Goal: Find specific page/section: Find specific page/section

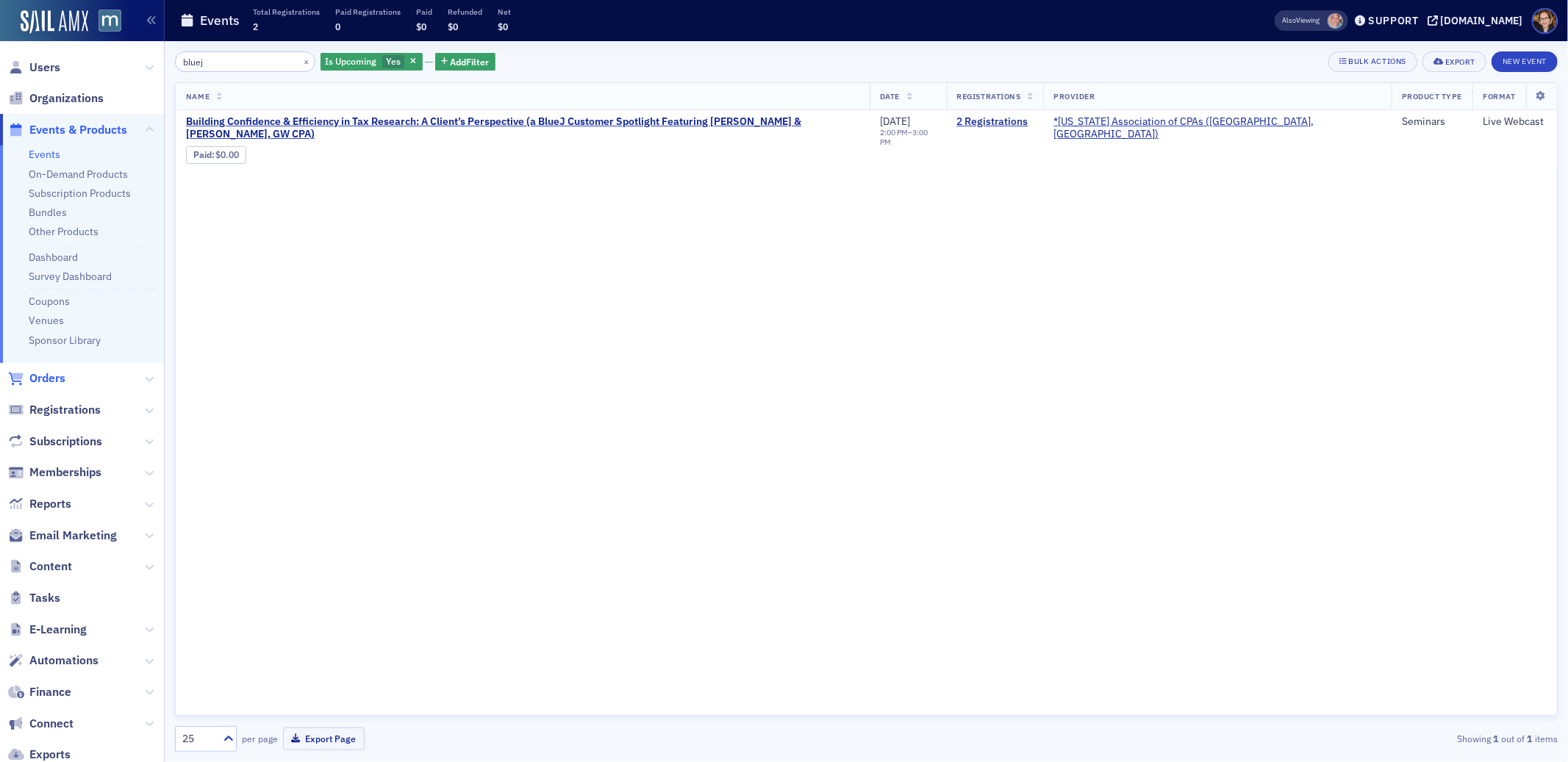
click at [48, 380] on span "Orders" at bounding box center [46, 378] width 36 height 16
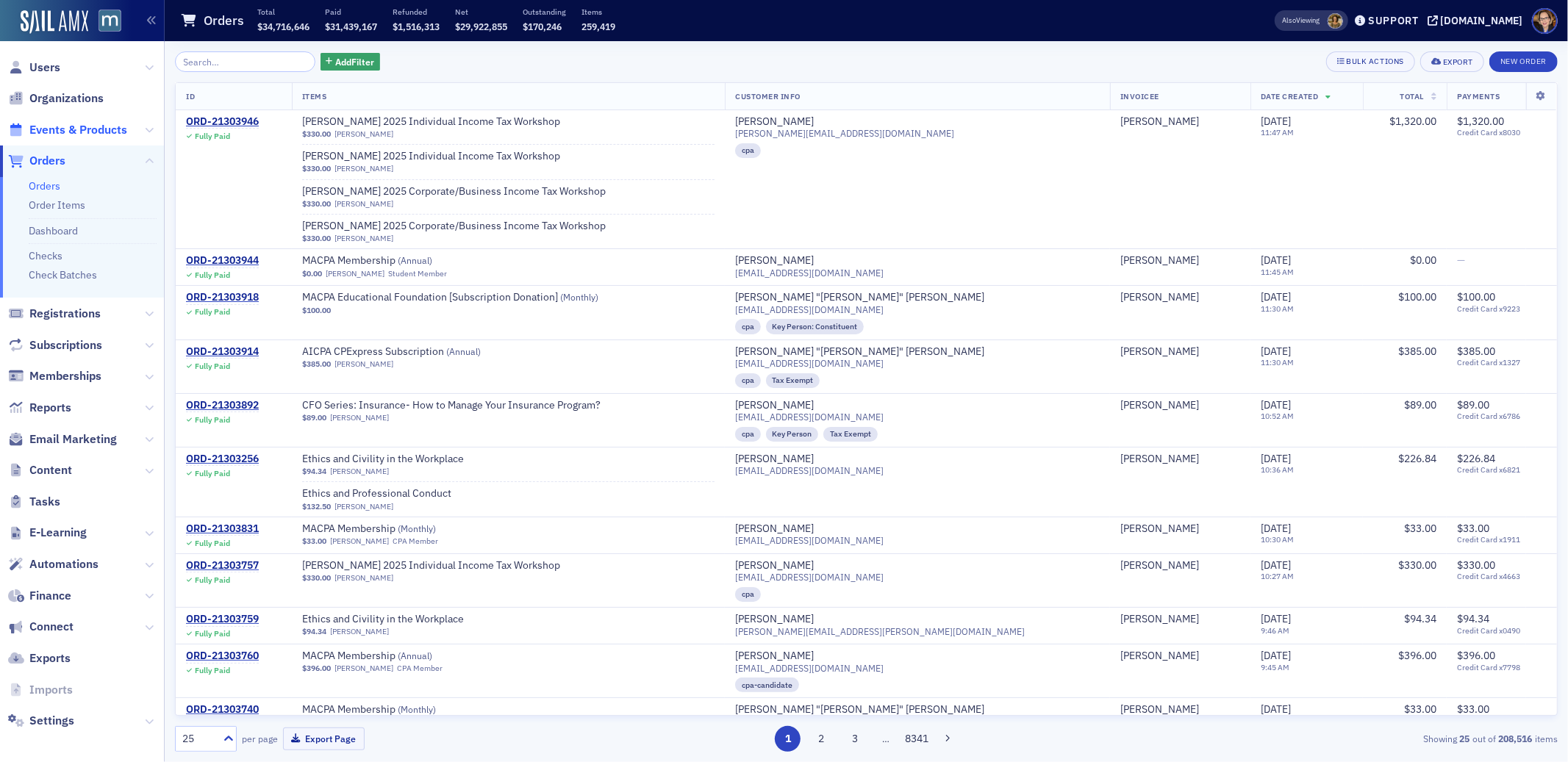
click at [80, 127] on span "Events & Products" at bounding box center [77, 130] width 98 height 16
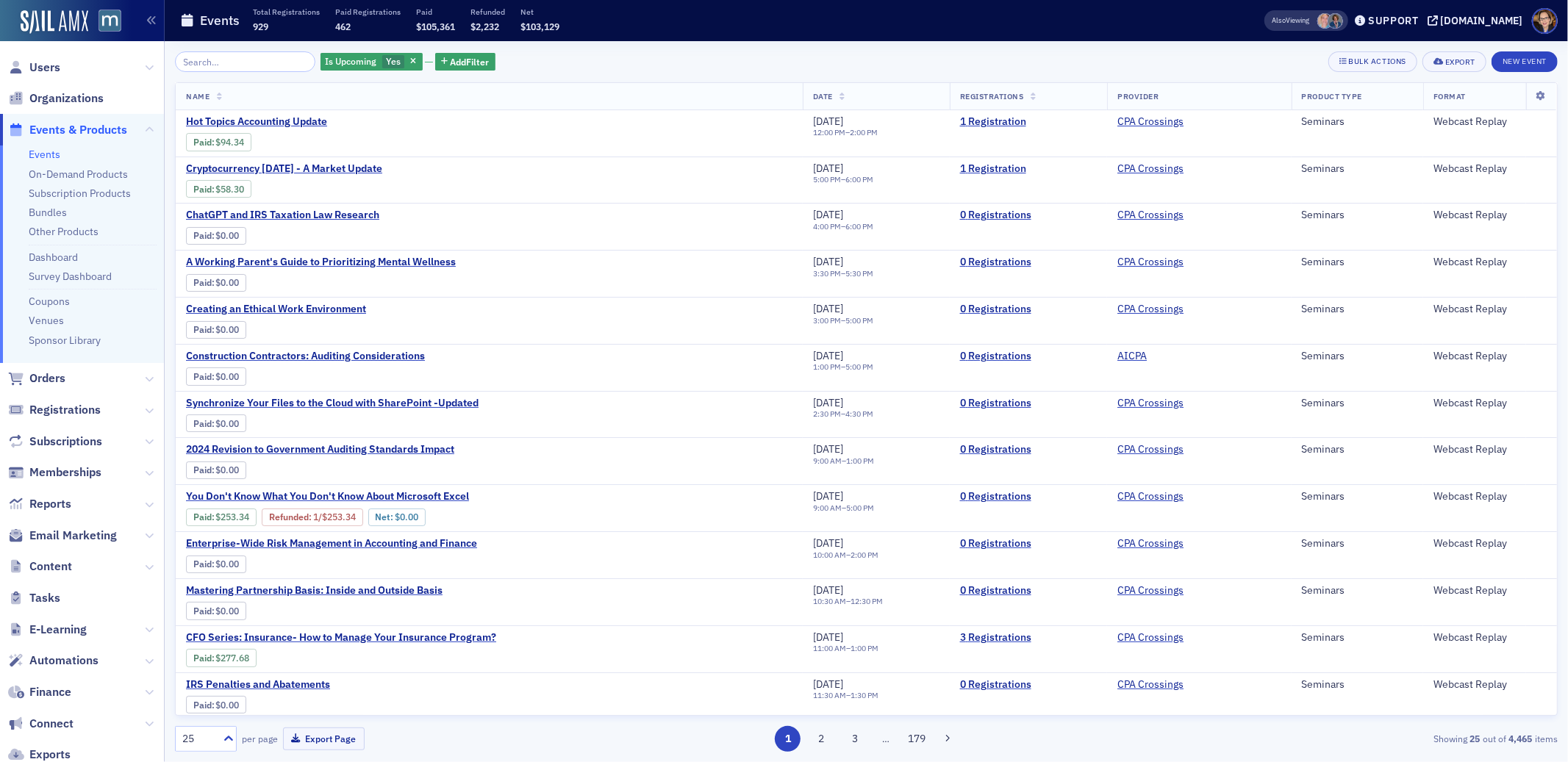
click at [253, 59] on input "search" at bounding box center [245, 61] width 140 height 20
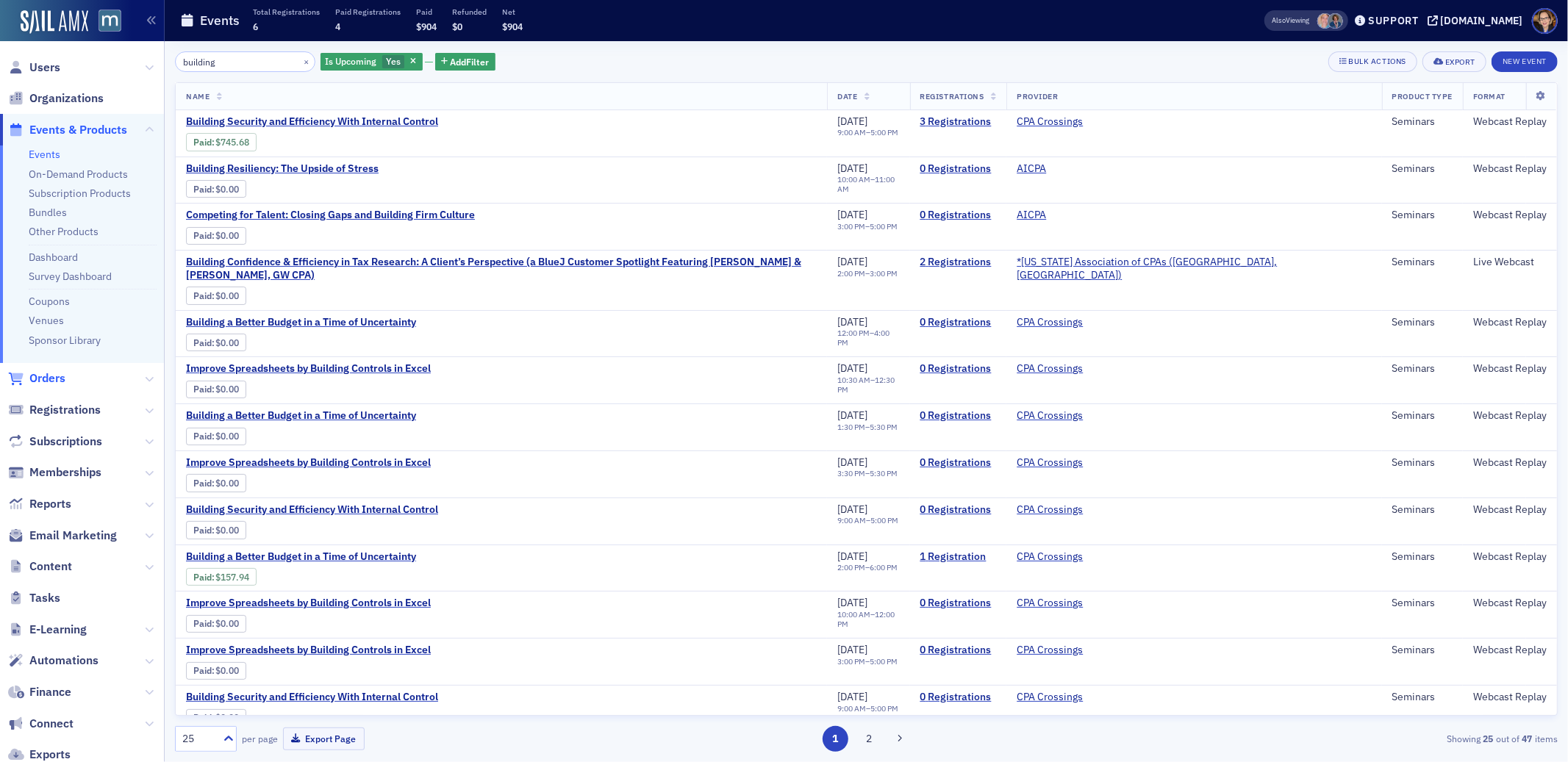
type input "building"
click at [45, 376] on span "Orders" at bounding box center [46, 378] width 36 height 16
